Goal: Task Accomplishment & Management: Use online tool/utility

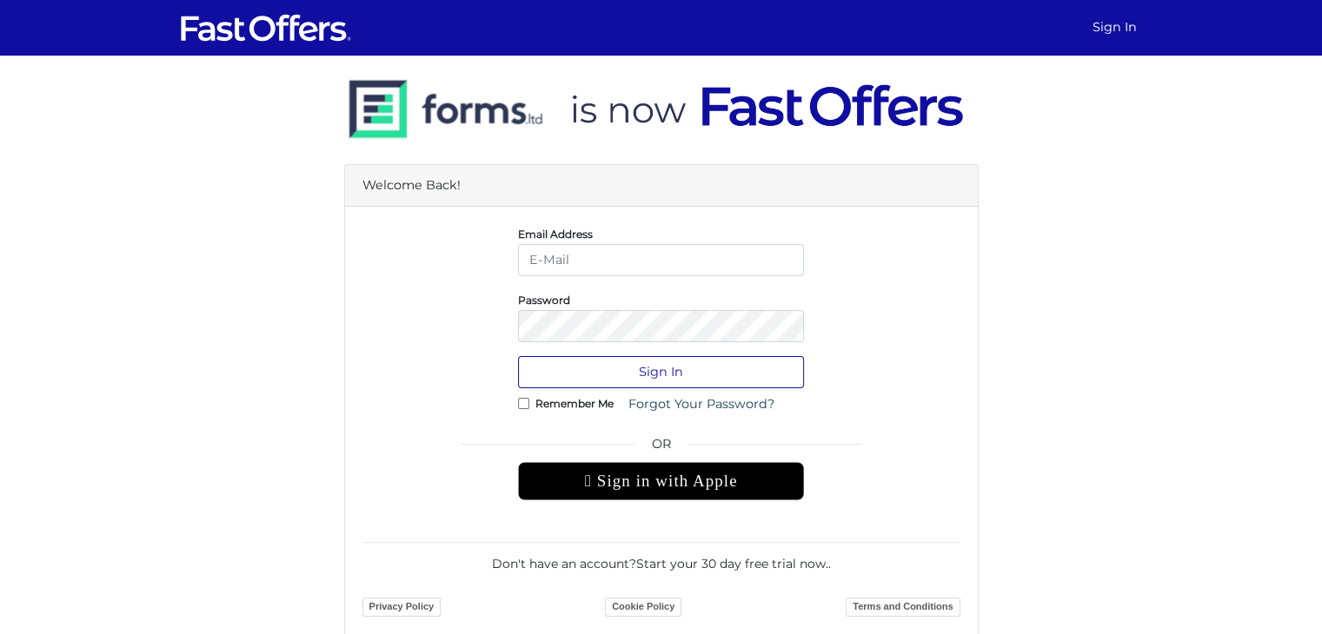
type input "danielamayarealestate@gmail.com"
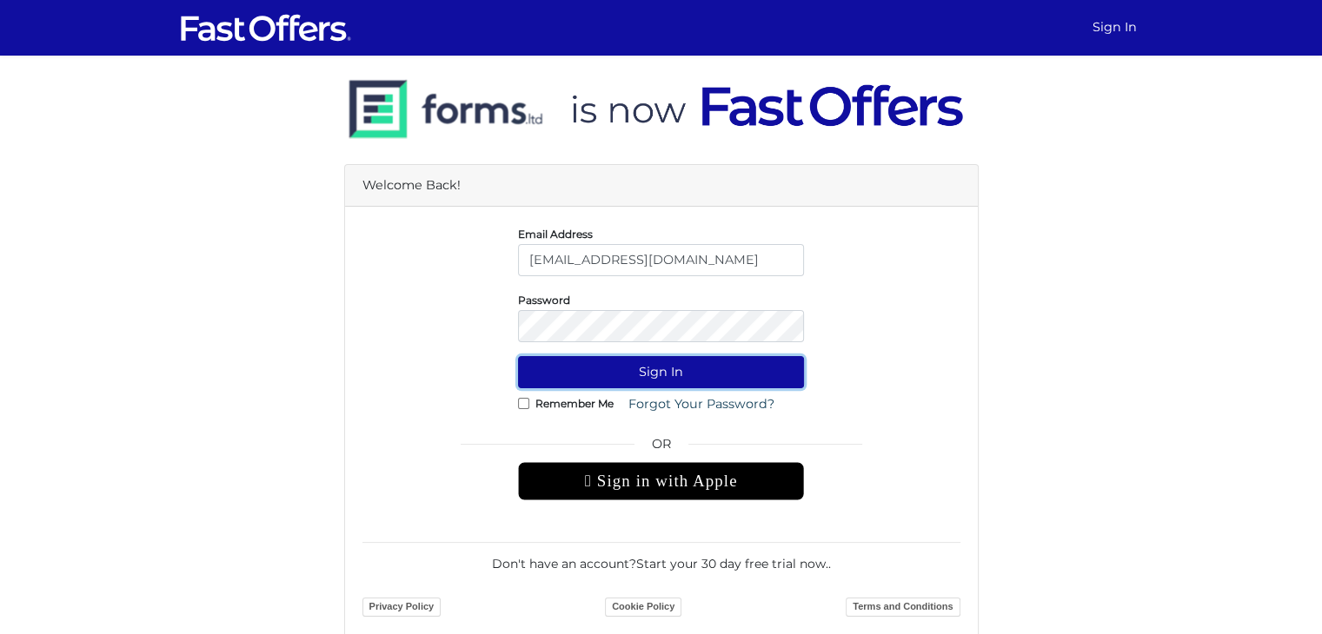
click at [655, 372] on button "Sign In" at bounding box center [661, 372] width 286 height 32
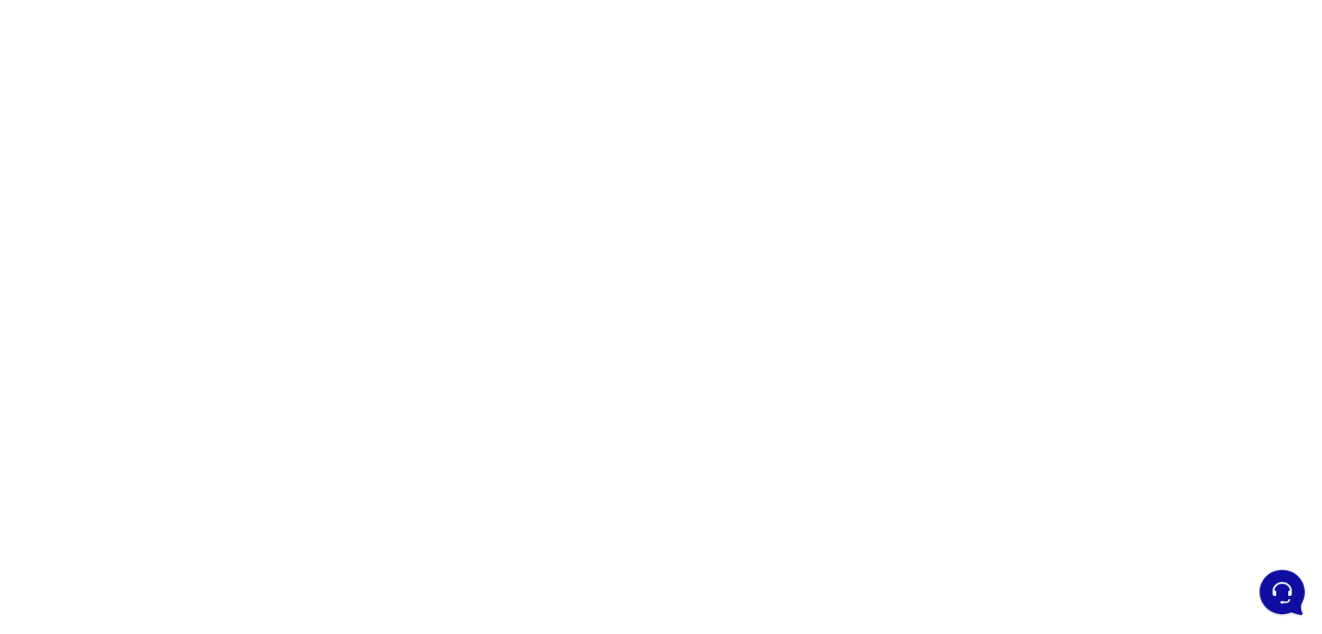
scroll to position [87, 0]
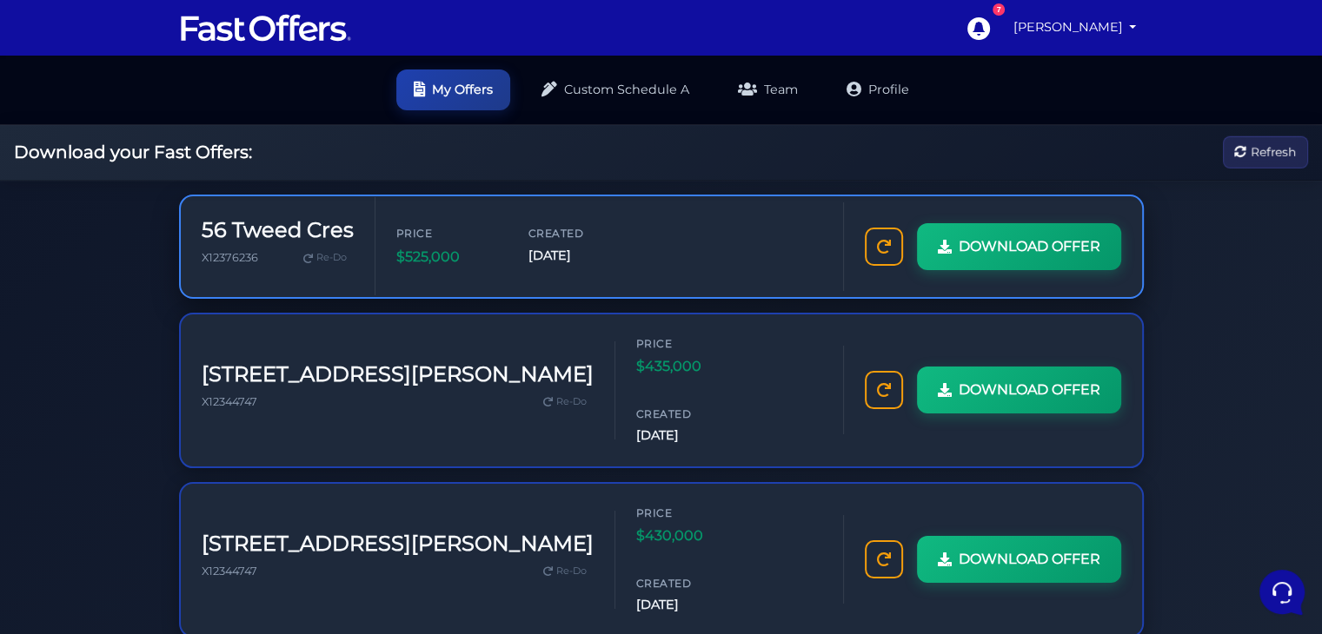
click at [248, 218] on h3 "56 Tweed Cres" at bounding box center [278, 230] width 152 height 25
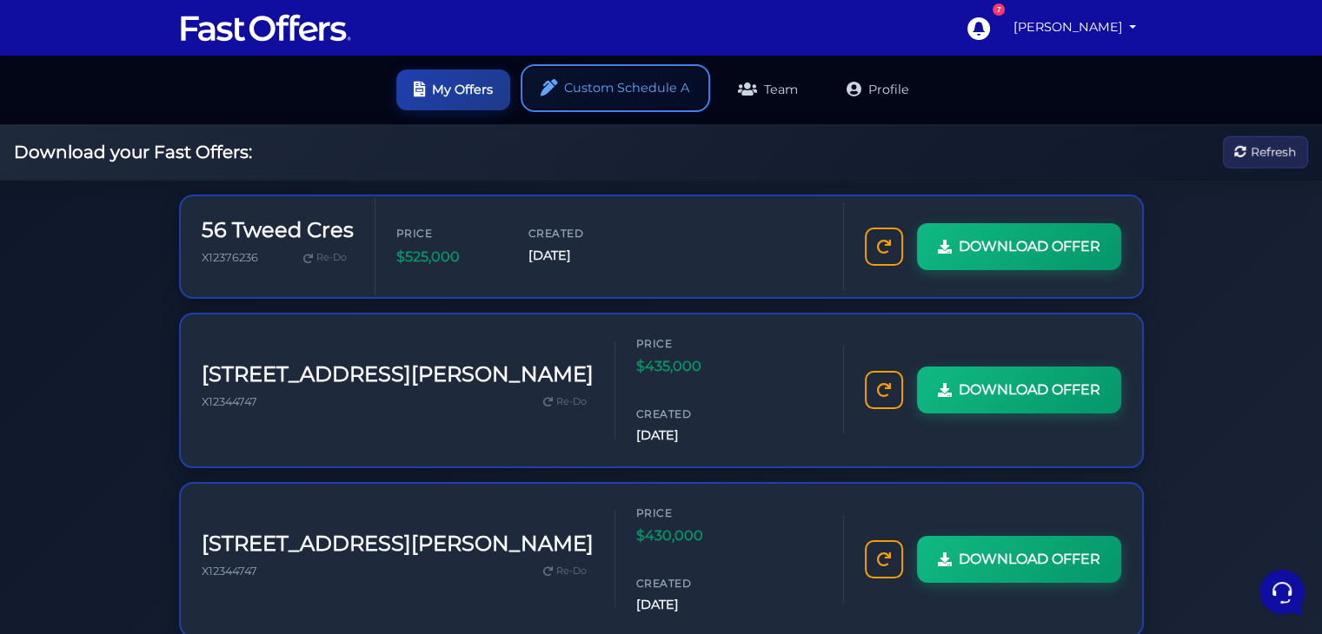
click at [629, 74] on link "Custom Schedule A" at bounding box center [615, 88] width 182 height 41
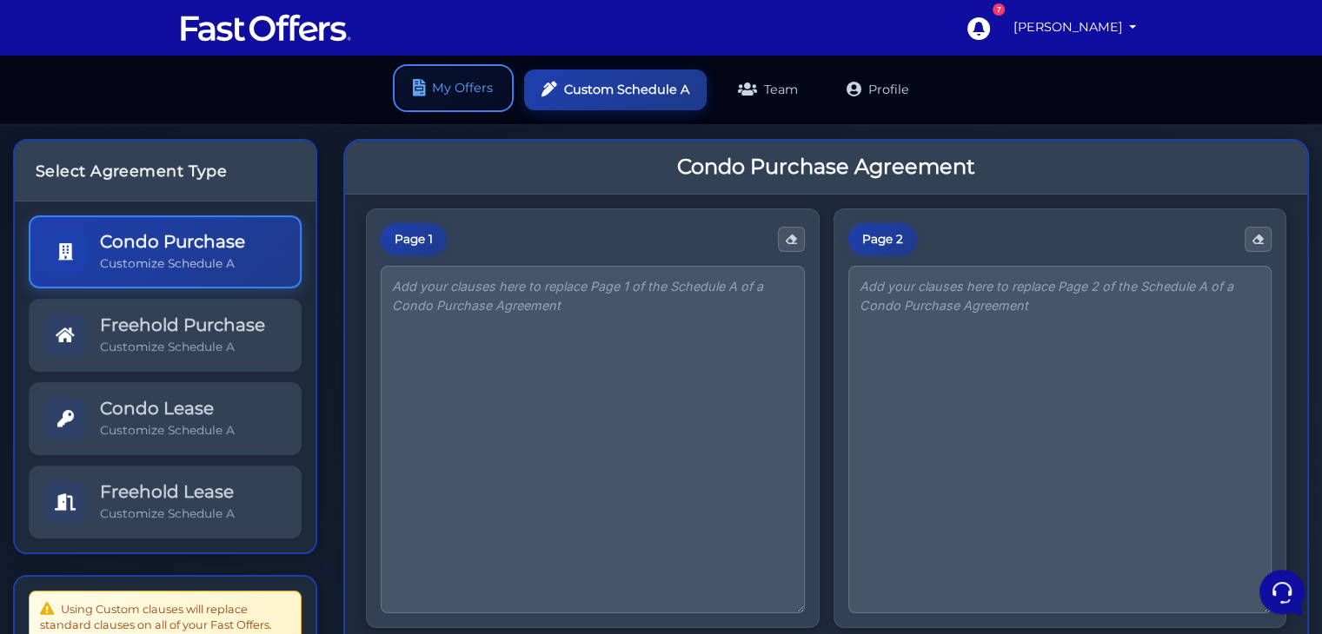
click at [457, 76] on link "My Offers" at bounding box center [453, 88] width 114 height 41
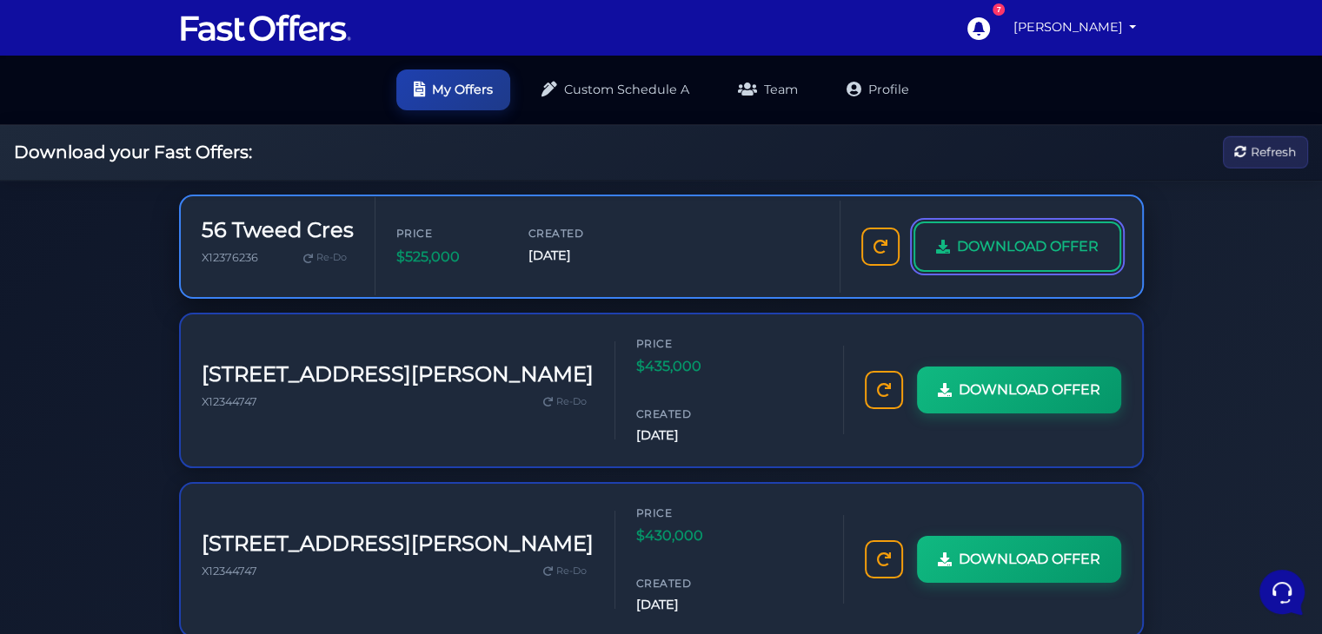
click at [957, 258] on span "DOWNLOAD OFFER" at bounding box center [1028, 246] width 142 height 23
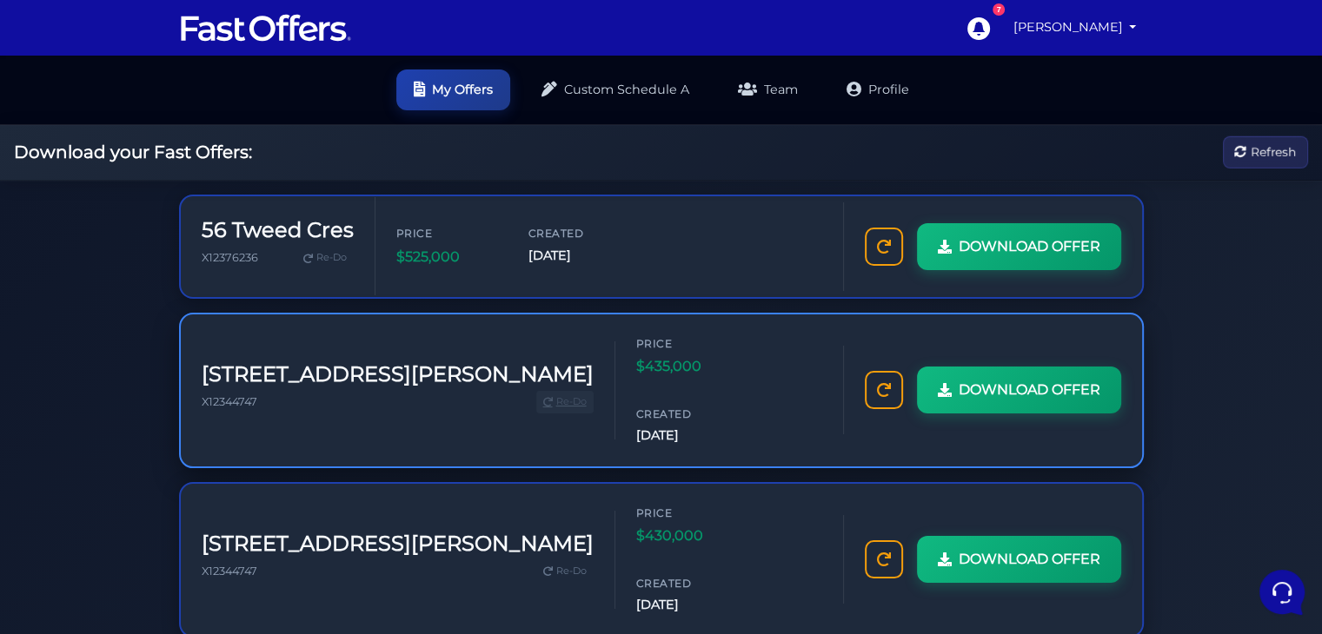
click at [556, 394] on span "Re-Do" at bounding box center [571, 402] width 30 height 16
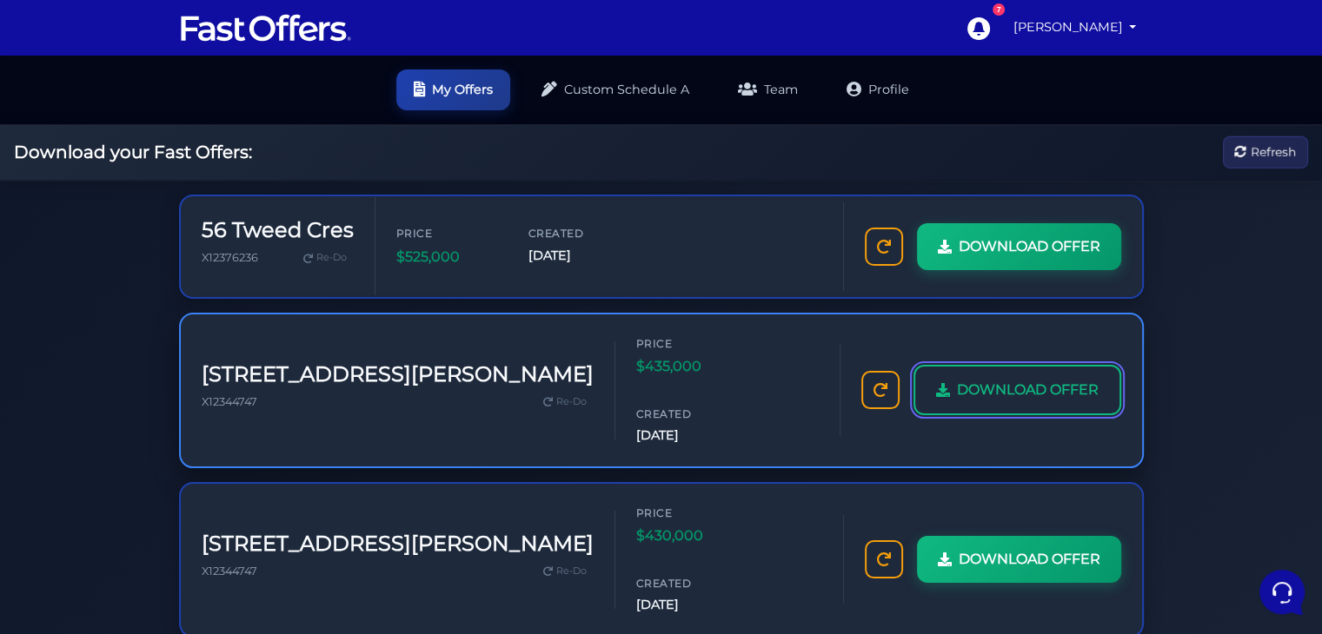
click at [957, 391] on span "DOWNLOAD OFFER" at bounding box center [1028, 390] width 142 height 23
